Goal: Task Accomplishment & Management: Use online tool/utility

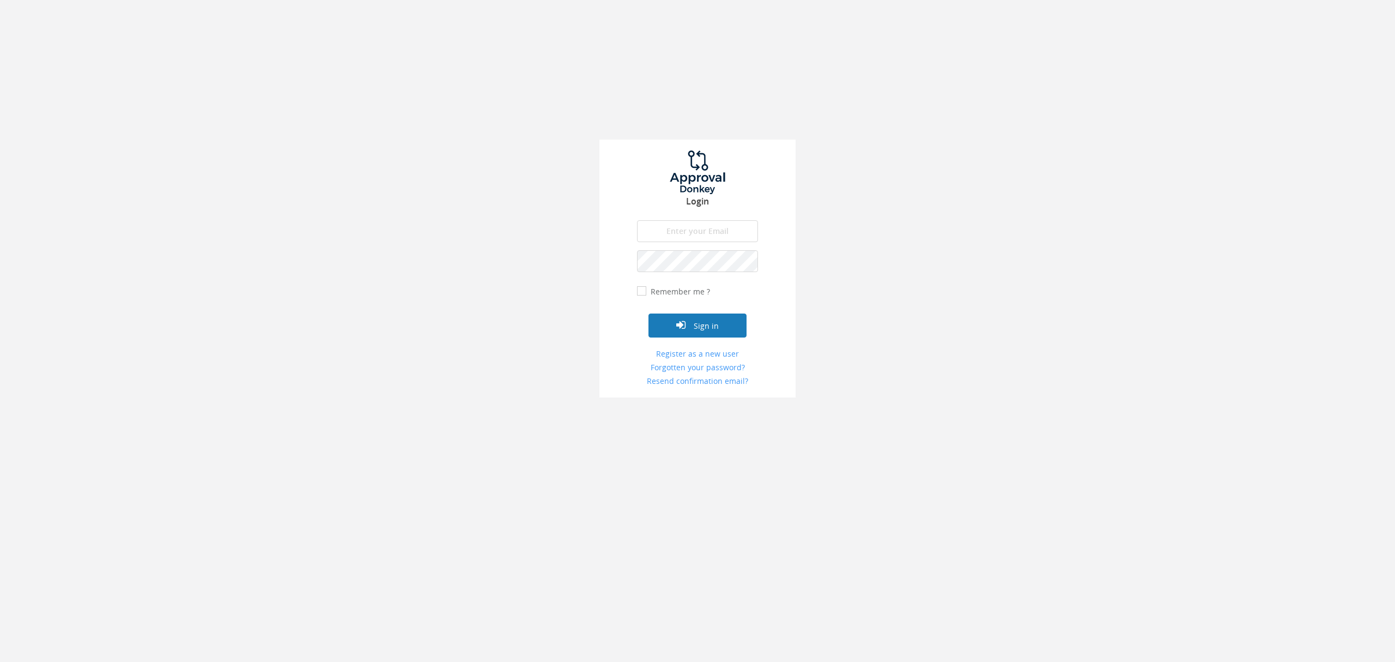
type input "[EMAIL_ADDRESS][DOMAIN_NAME]"
click at [736, 336] on button "Sign in" at bounding box center [698, 325] width 98 height 24
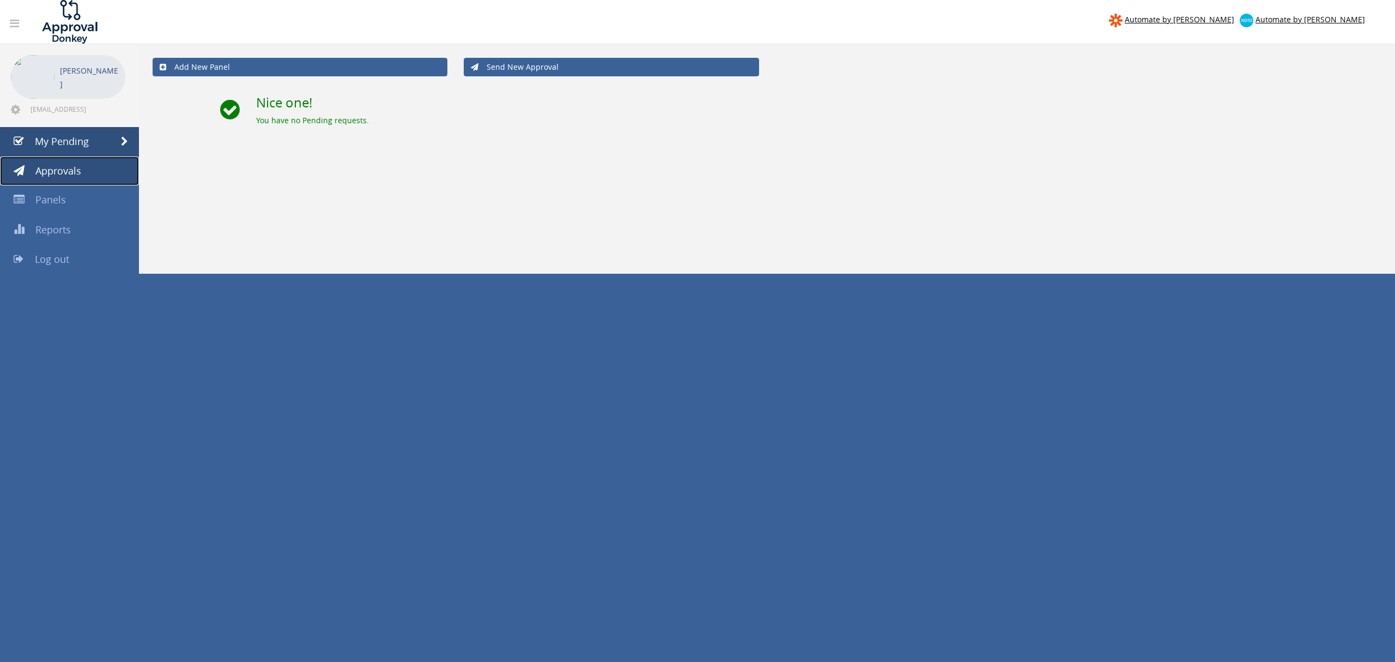
click at [94, 163] on link "Approvals" at bounding box center [69, 170] width 139 height 29
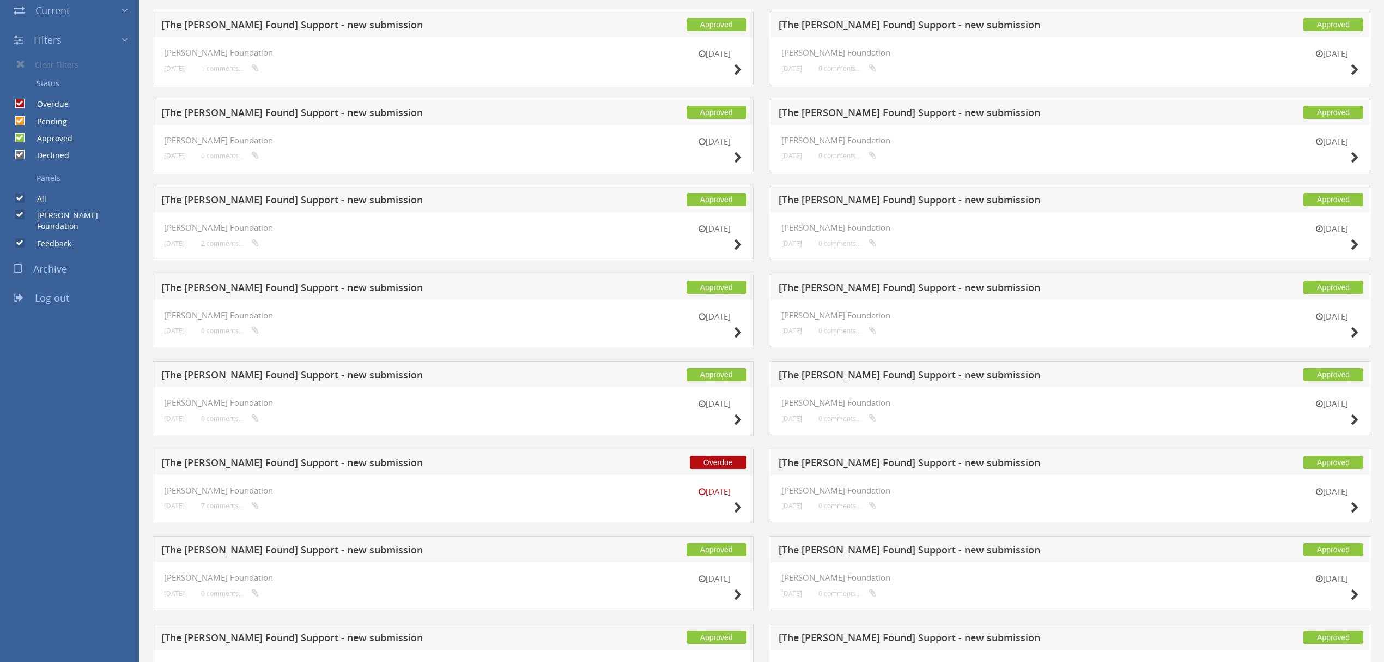
scroll to position [223, 0]
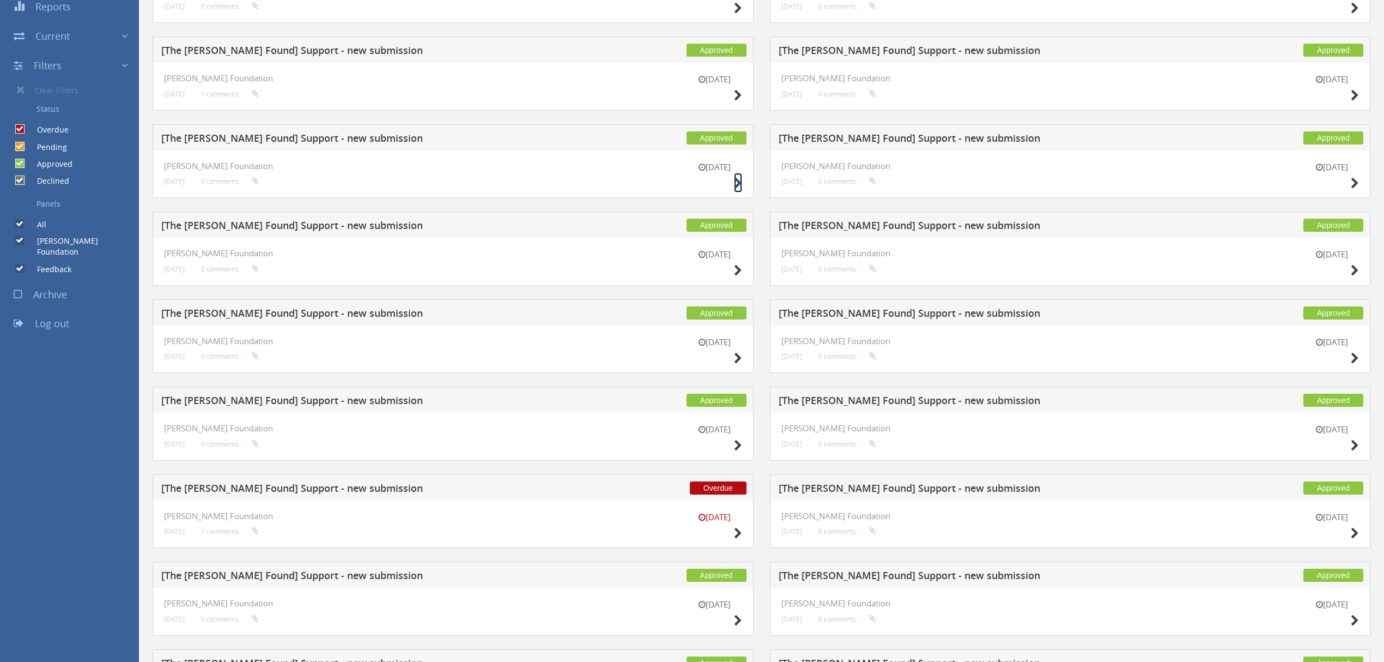
click at [737, 187] on icon at bounding box center [738, 183] width 8 height 11
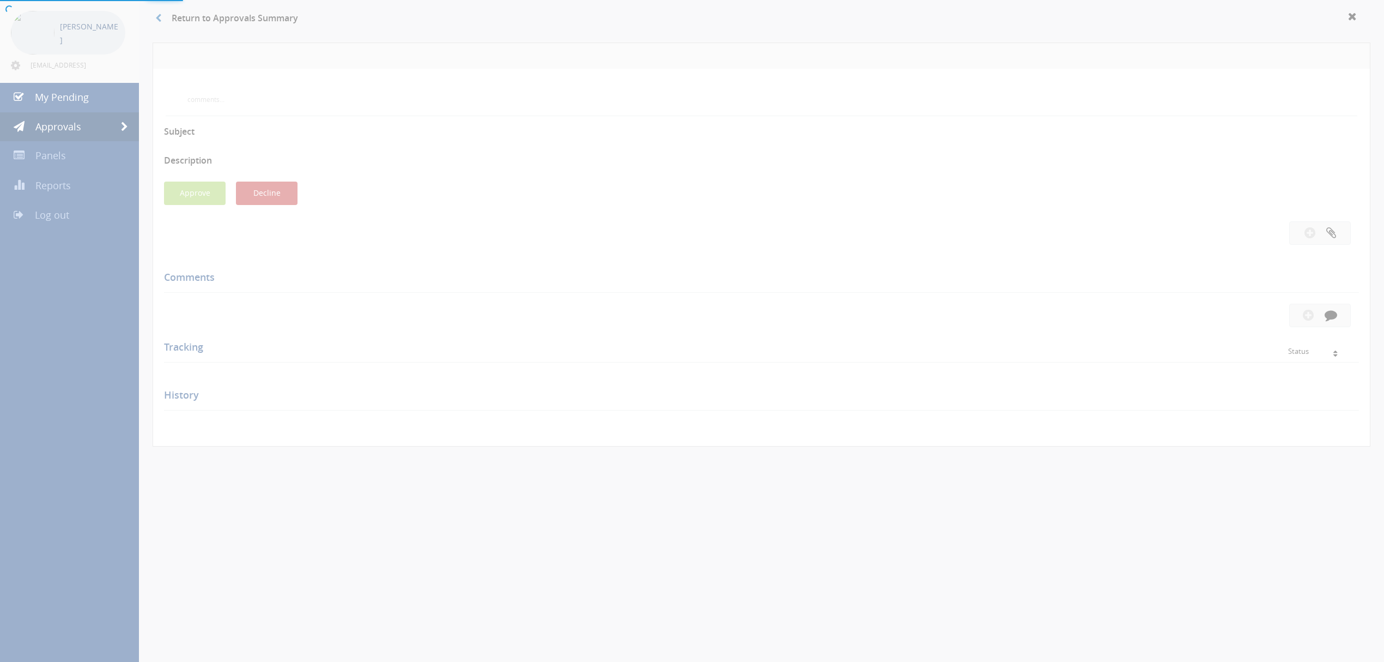
scroll to position [223, 0]
